Goal: Communication & Community: Answer question/provide support

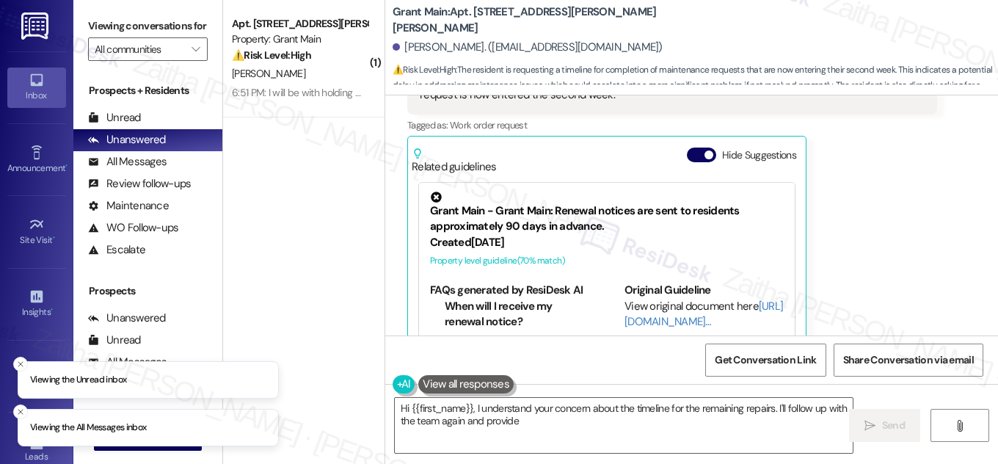
scroll to position [1374, 0]
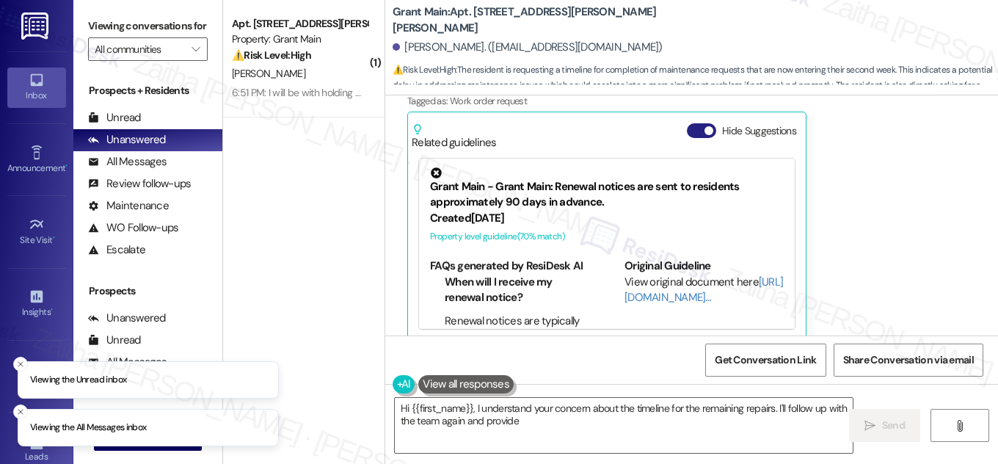
click at [696, 123] on button "Hide Suggestions" at bounding box center [701, 130] width 29 height 15
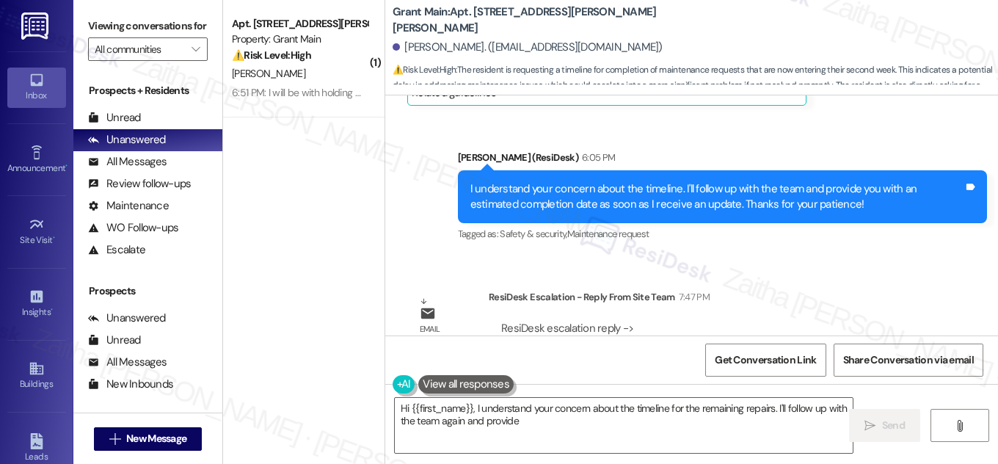
scroll to position [1477, 0]
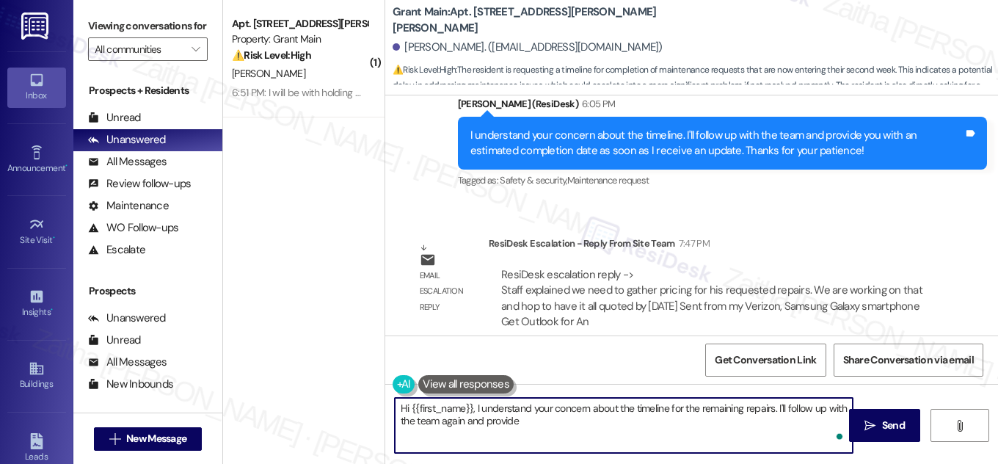
drag, startPoint x: 395, startPoint y: 410, endPoint x: 490, endPoint y: 436, distance: 99.0
click at [490, 436] on textarea "Hi {{first_name}}, I understand your concern about the timeline for the remaini…" at bounding box center [624, 425] width 458 height 55
type textarea "Hi {{first_name}}, I understand your concern about the timeline for the remaini…"
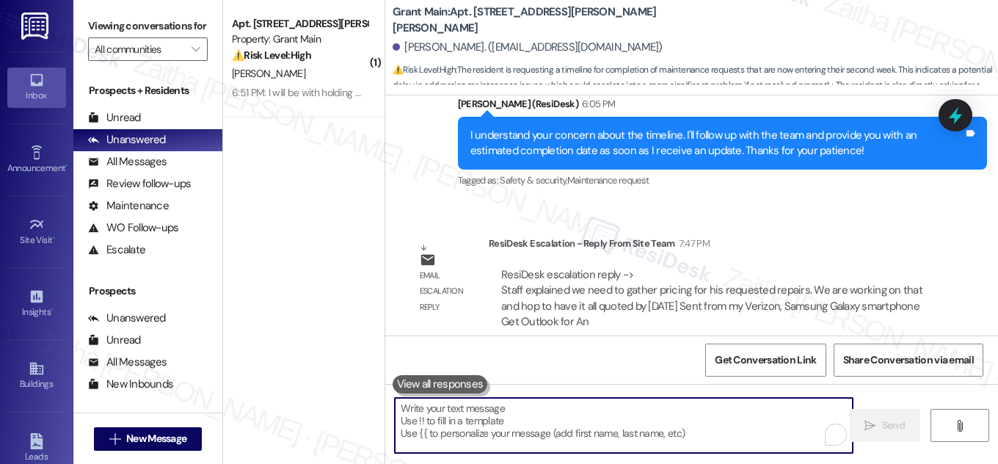
click at [498, 435] on textarea "To enrich screen reader interactions, please activate Accessibility in Grammarl…" at bounding box center [624, 425] width 458 height 55
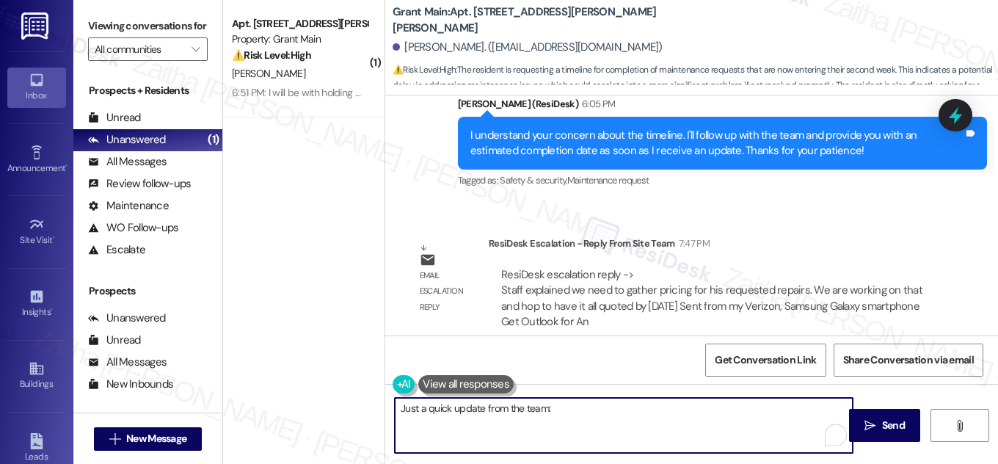
paste textarea "they’re gathering pricing for the repairs you requested. They’re working on it …"
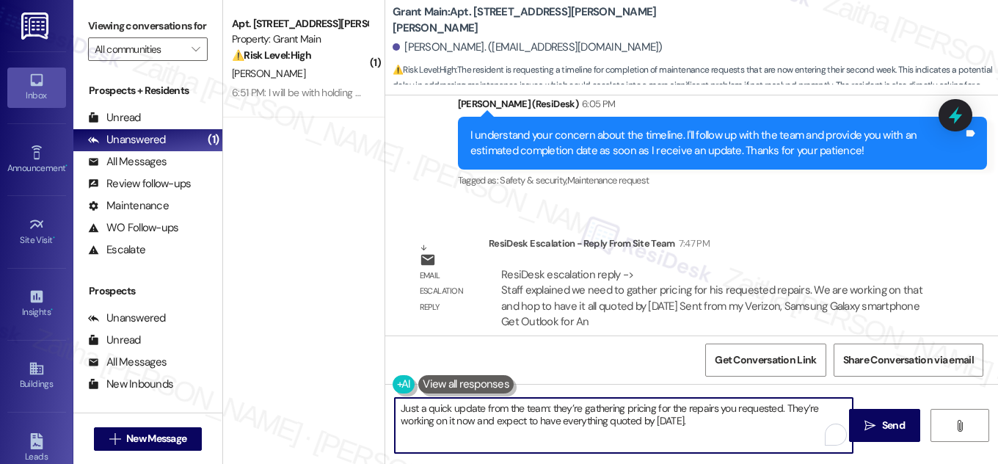
click at [563, 407] on textarea "Just a quick update from the team: they’re gathering pricing for the repairs yo…" at bounding box center [624, 425] width 458 height 55
click at [793, 404] on textarea "Just a quick update from the team: We're gathering pricing for the repairs you …" at bounding box center [624, 425] width 458 height 55
type textarea "Just a quick update from the team: We're gathering pricing for the repairs you …"
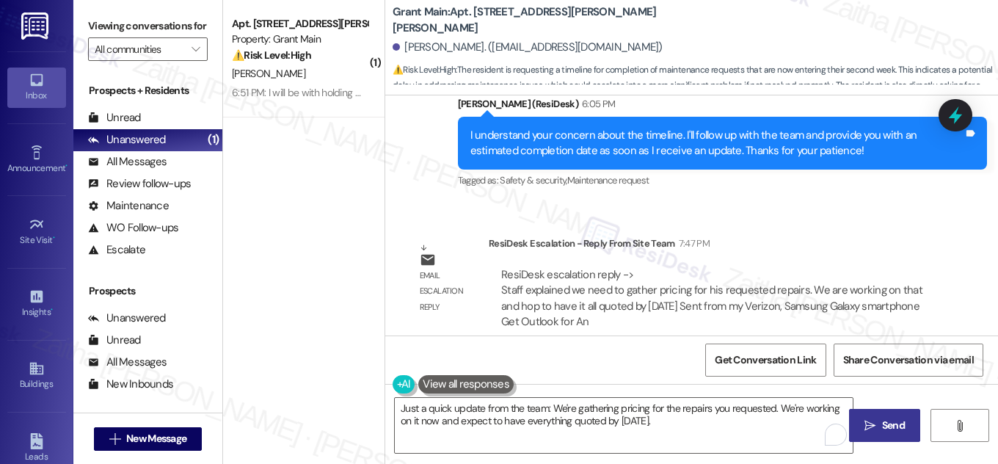
click at [872, 414] on button " Send" at bounding box center [884, 425] width 71 height 33
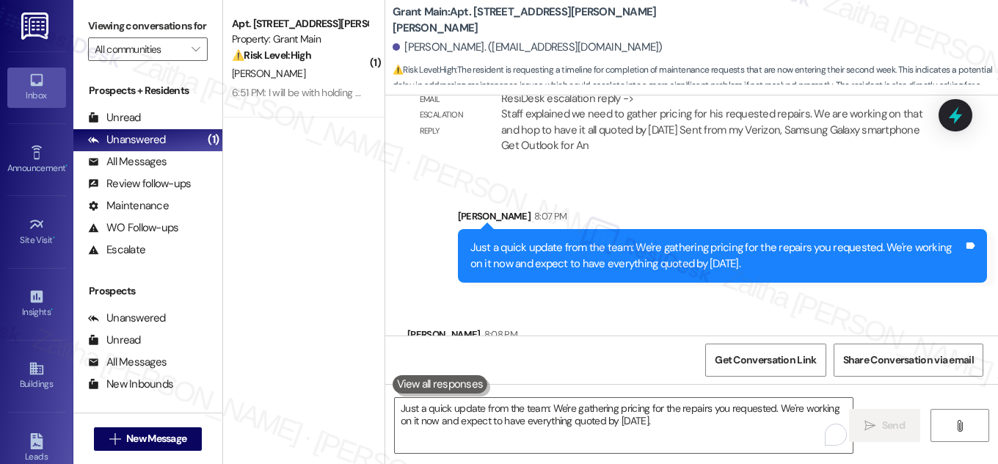
scroll to position [1697, 0]
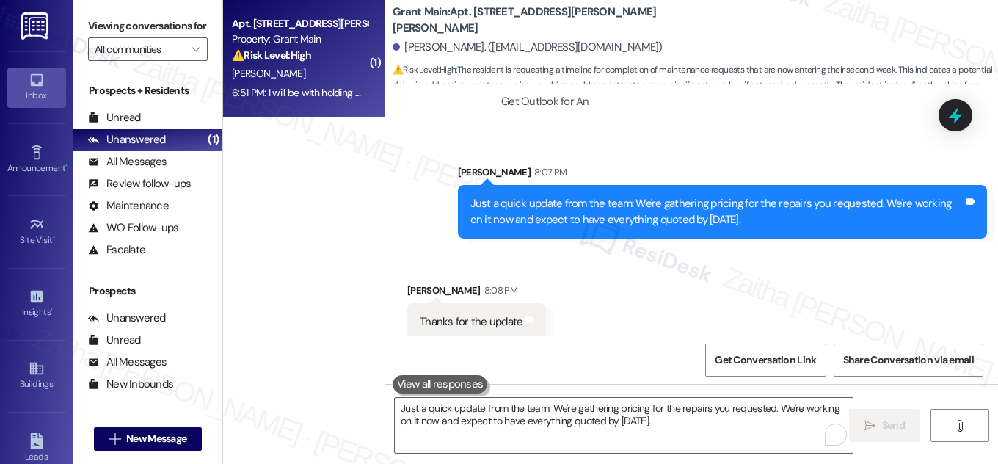
click at [348, 61] on div "⚠️ Risk Level: High The resident is threatening to withhold rent due to an unad…" at bounding box center [300, 55] width 136 height 15
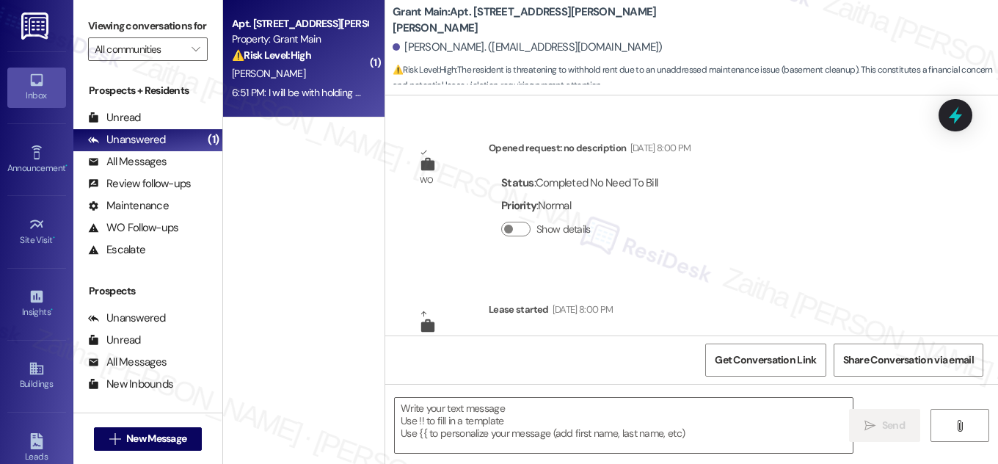
scroll to position [4048, 0]
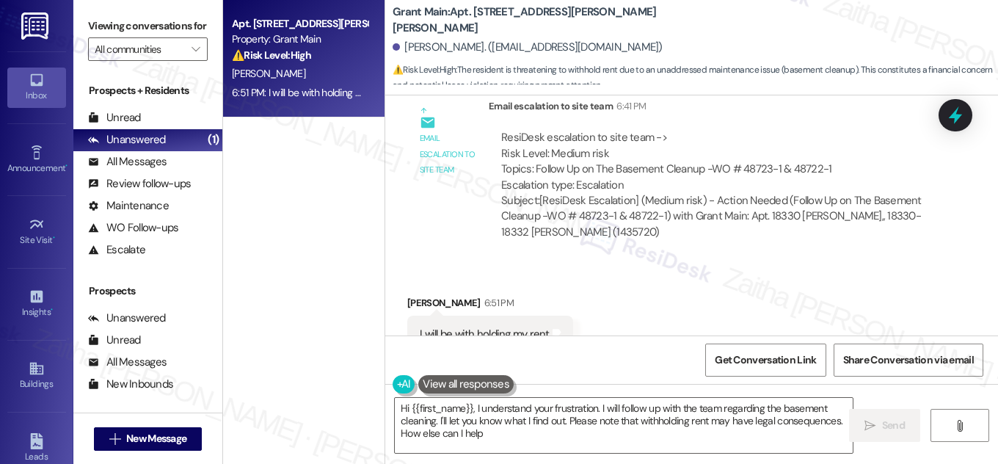
type textarea "Hi {{first_name}}, I understand your frustration. I will follow up with the tea…"
drag, startPoint x: 412, startPoint y: 283, endPoint x: 589, endPoint y: 276, distance: 176.3
click at [589, 276] on div "Received via SMS [PERSON_NAME] 6:51 PM I will be with holding my rent Tags and …" at bounding box center [691, 324] width 613 height 124
copy div "I will be with holding my rent Tags and notes"
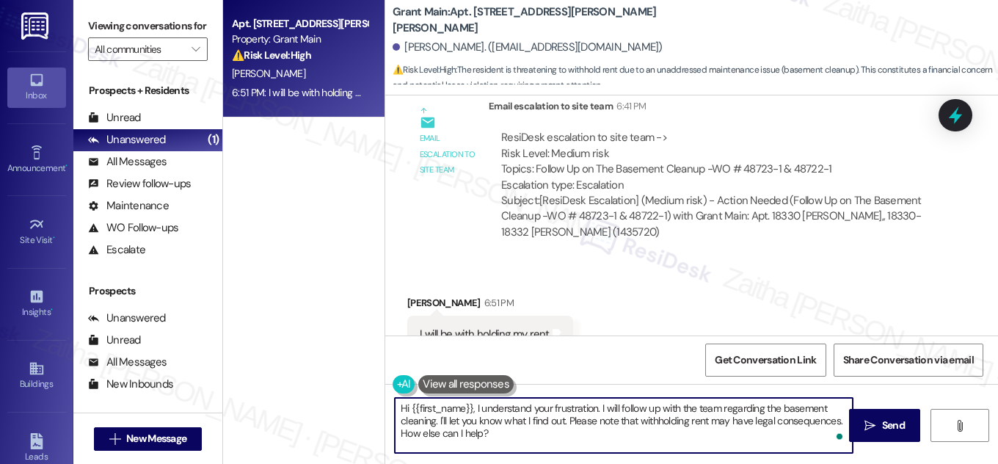
drag, startPoint x: 397, startPoint y: 407, endPoint x: 543, endPoint y: 442, distance: 150.2
click at [543, 442] on textarea "Hi {{first_name}}, I understand your frustration. I will follow up with the tea…" at bounding box center [624, 425] width 458 height 55
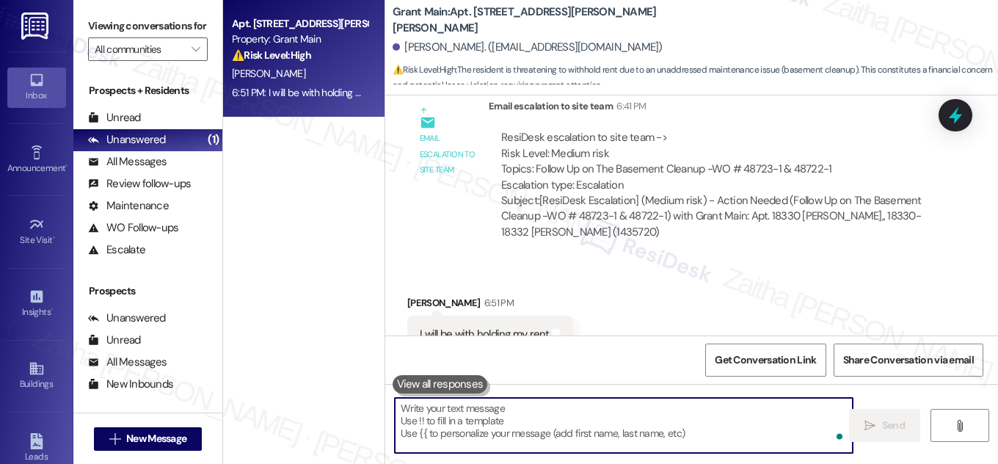
paste textarea "I hear your concern"
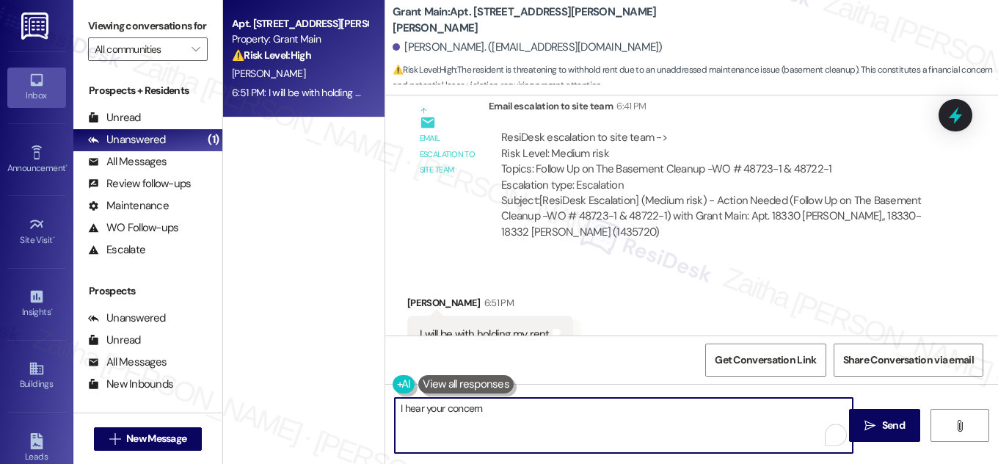
click at [417, 295] on div "[PERSON_NAME] 6:51 PM" at bounding box center [490, 305] width 166 height 21
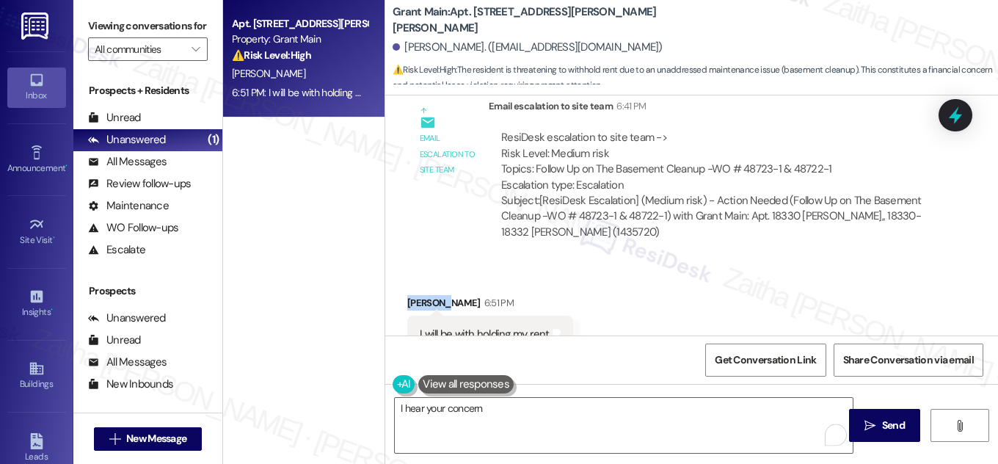
click at [417, 295] on div "[PERSON_NAME] 6:51 PM" at bounding box center [490, 305] width 166 height 21
copy div "[PERSON_NAME]"
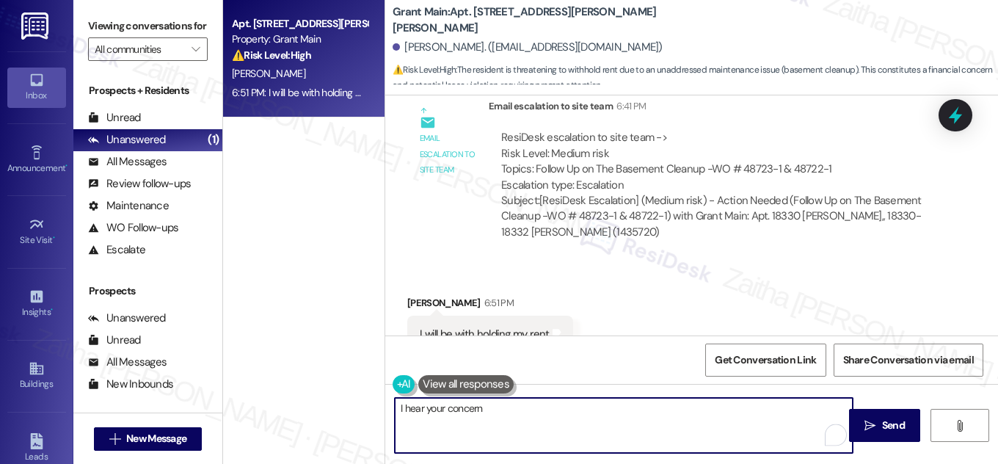
click at [490, 402] on textarea "I hear your concern" at bounding box center [624, 425] width 458 height 55
paste textarea "[PERSON_NAME]"
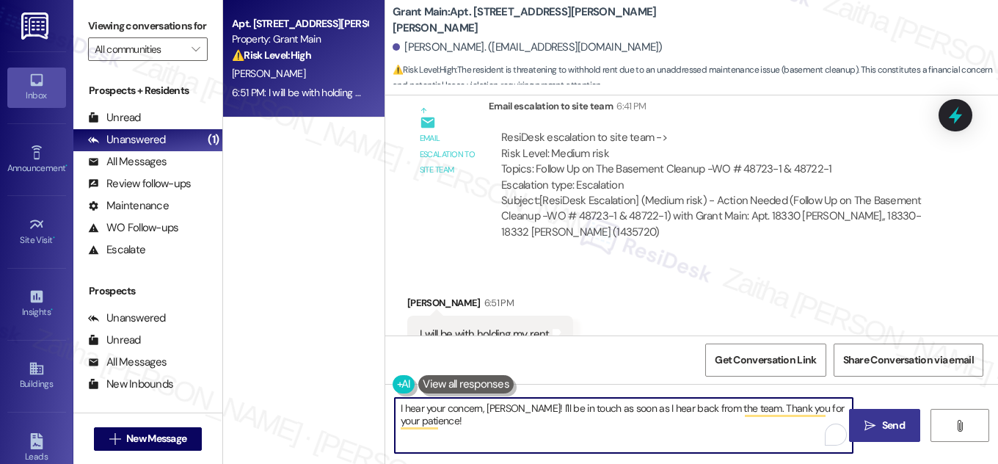
type textarea "I hear your concern, [PERSON_NAME]! I'll be in touch as soon as I hear back fro…"
click at [900, 421] on span "Send" at bounding box center [893, 425] width 23 height 15
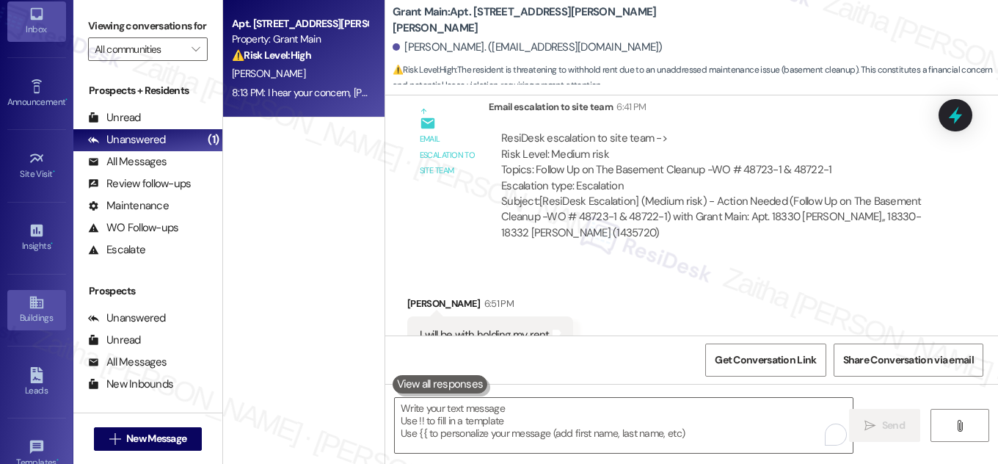
scroll to position [200, 0]
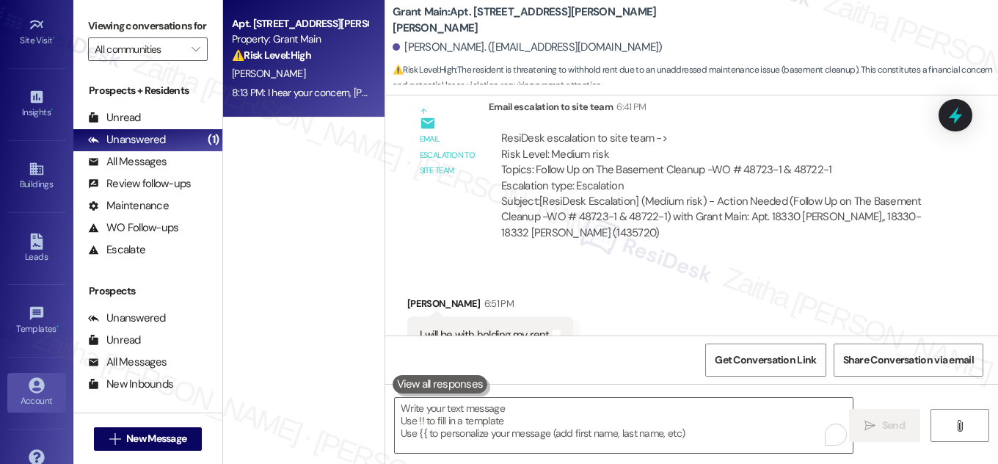
click at [43, 394] on div "Account" at bounding box center [36, 400] width 73 height 15
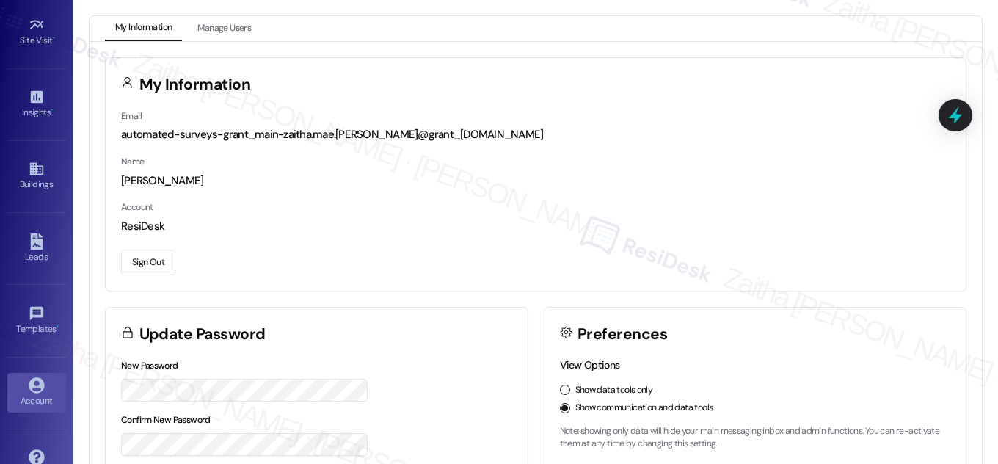
click at [147, 265] on button "Sign Out" at bounding box center [148, 263] width 54 height 26
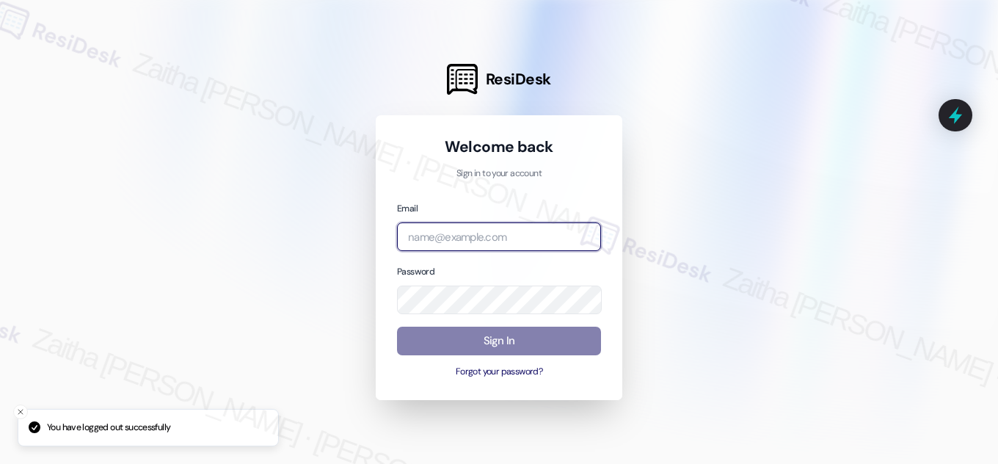
click at [501, 243] on input "email" at bounding box center [499, 236] width 204 height 29
type input "automated-surveys-[MEDICAL_DATA]_formerly_regency-zaitha.mae.[PERSON_NAME]@[MED…"
